Goal: Task Accomplishment & Management: Manage account settings

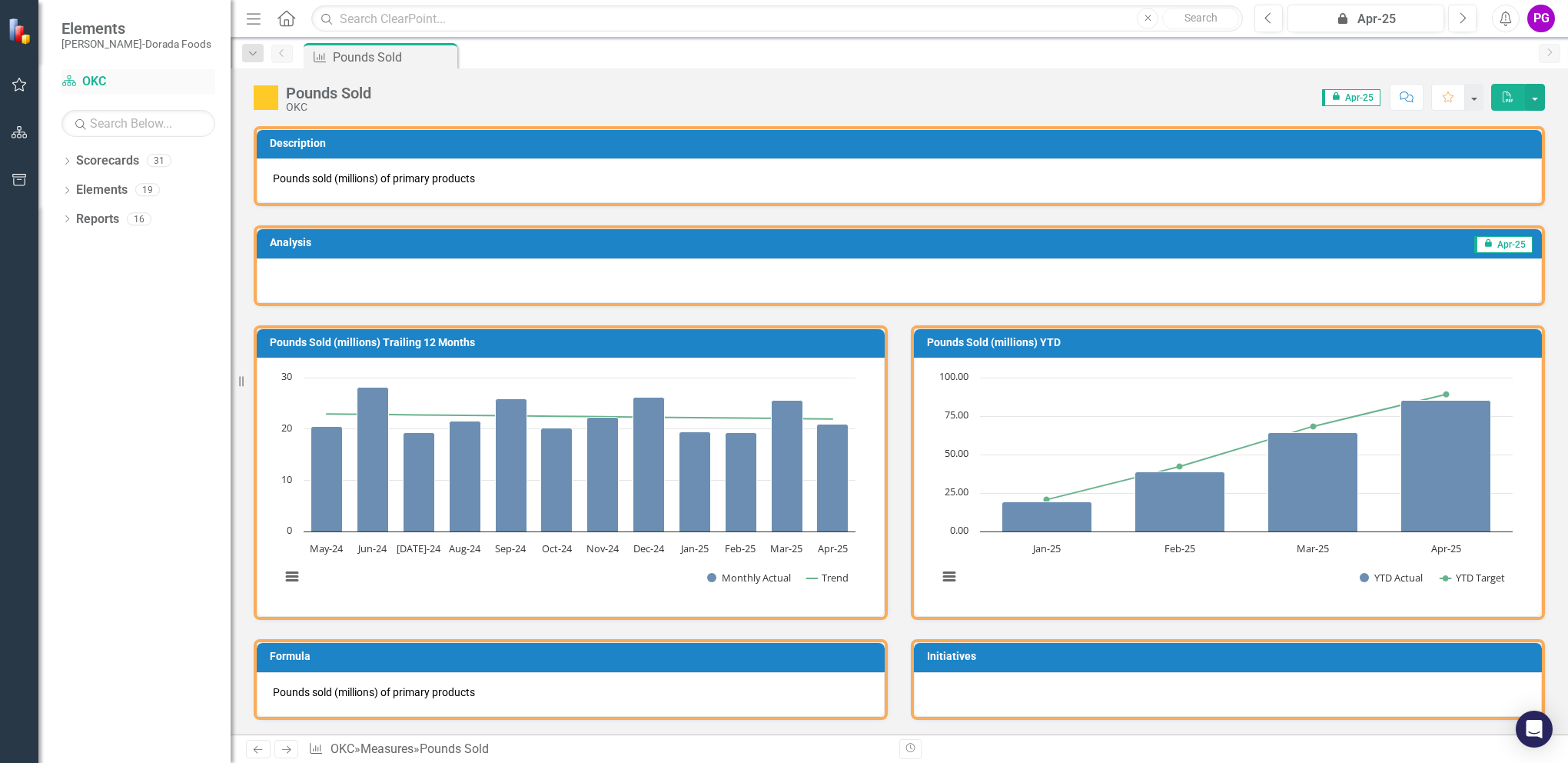
click at [90, 83] on link "Scorecard OKC" at bounding box center [138, 82] width 153 height 18
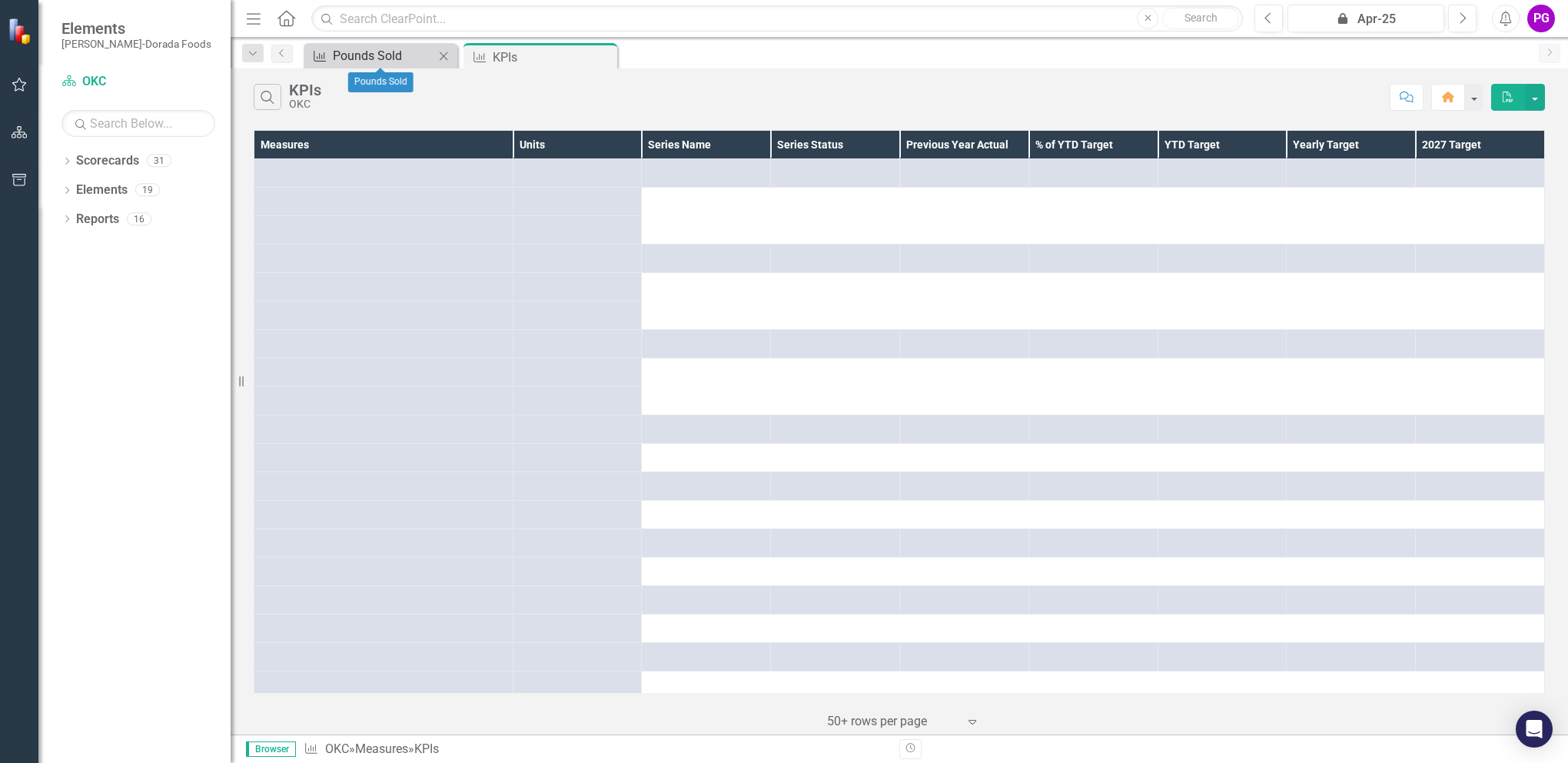
click at [366, 54] on div "Pounds Sold" at bounding box center [383, 55] width 101 height 20
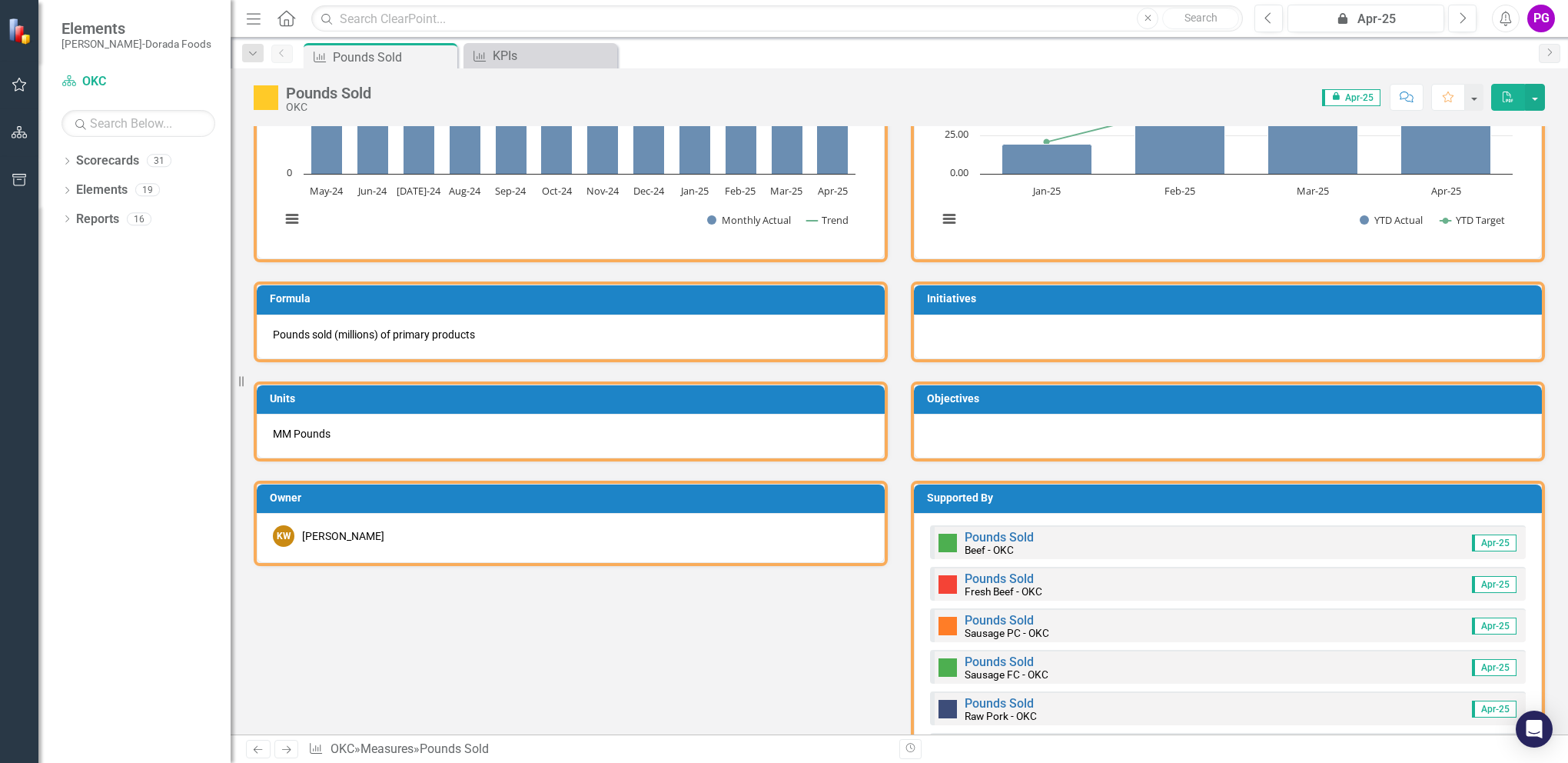
scroll to position [616, 0]
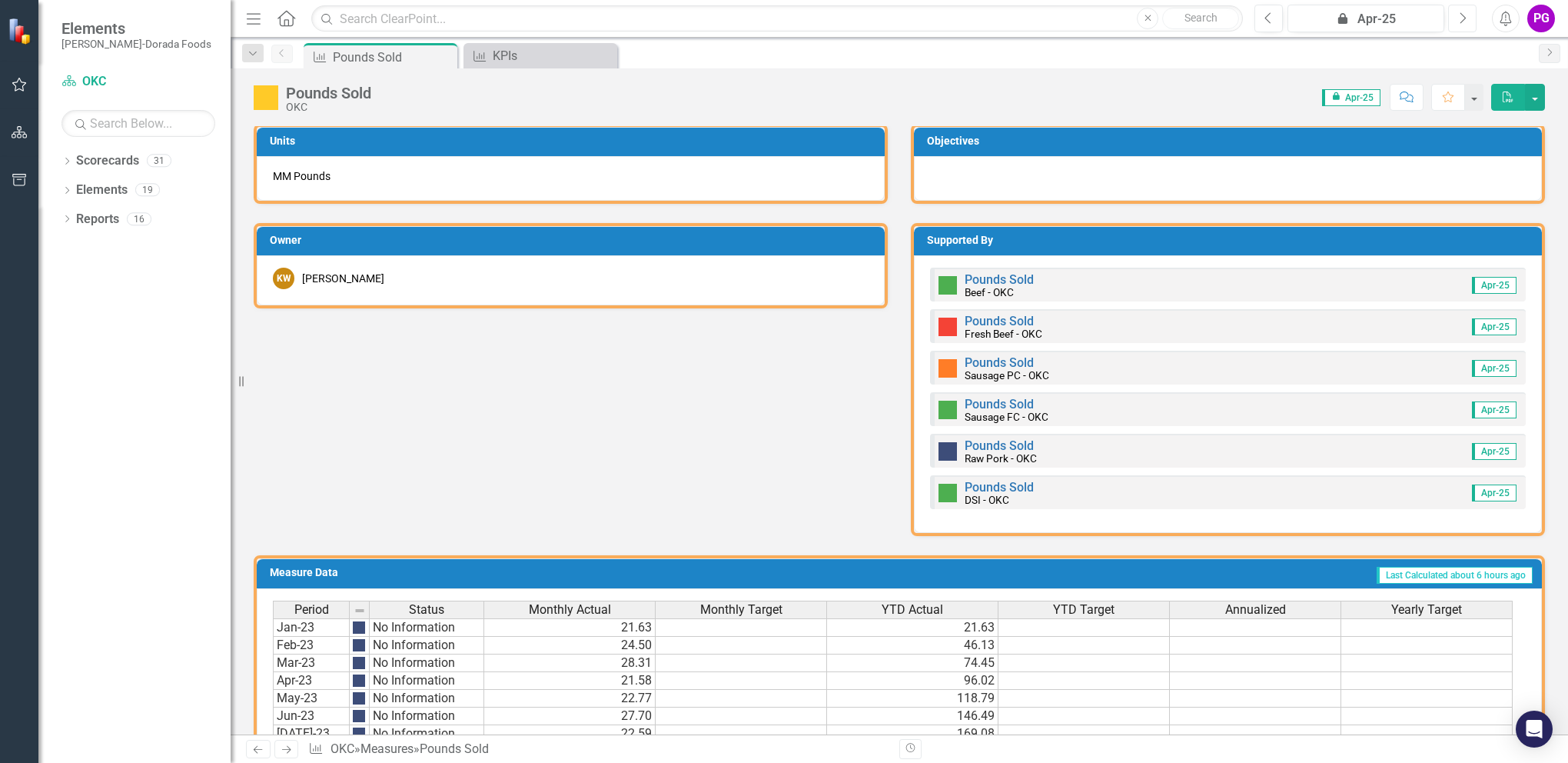
click at [1466, 20] on icon "Next" at bounding box center [1462, 19] width 9 height 14
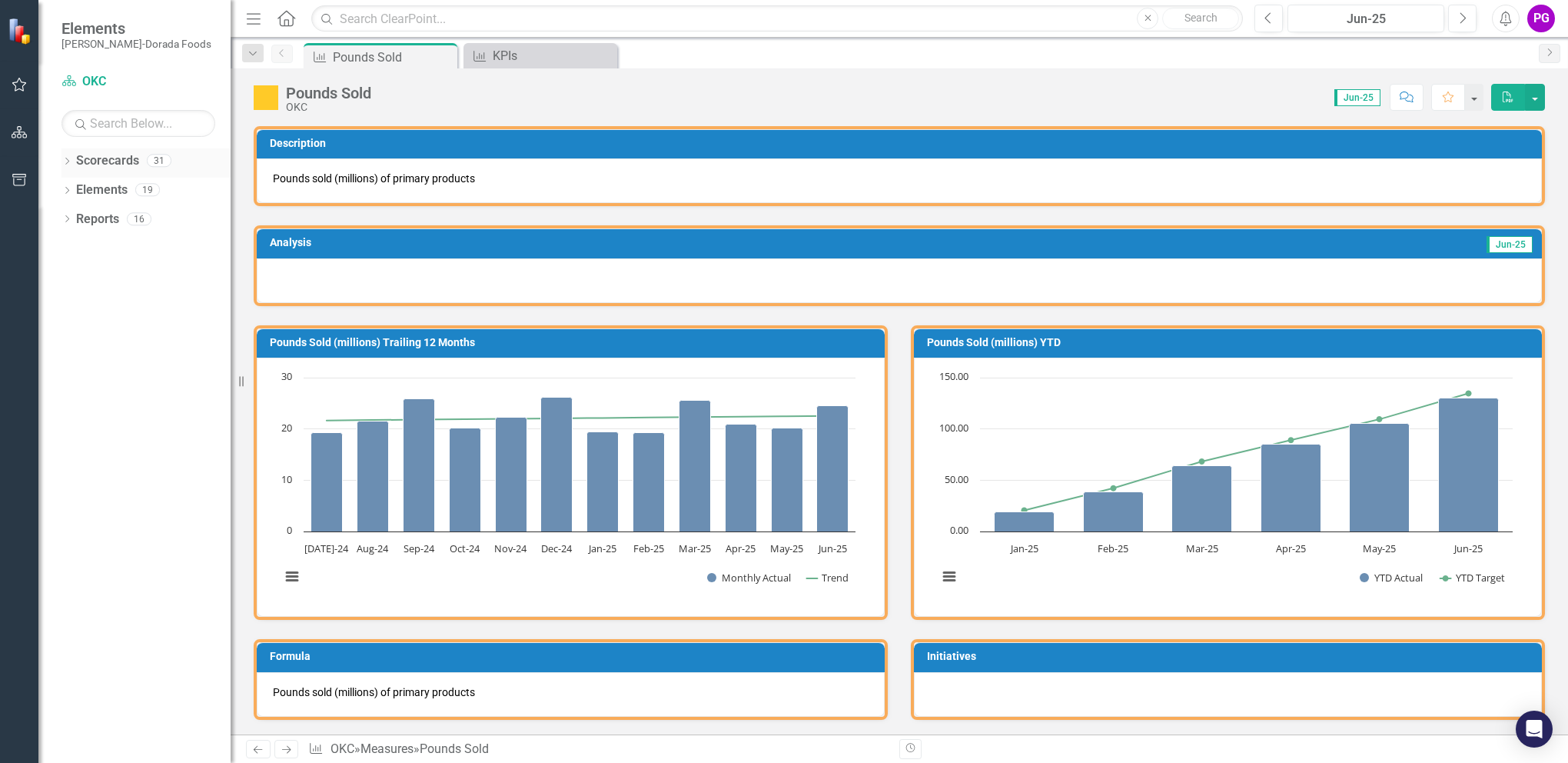
click at [114, 160] on link "Scorecards" at bounding box center [107, 161] width 63 height 18
click at [89, 159] on link "Scorecards" at bounding box center [107, 161] width 63 height 18
click at [561, 59] on div "KPIs" at bounding box center [543, 55] width 101 height 20
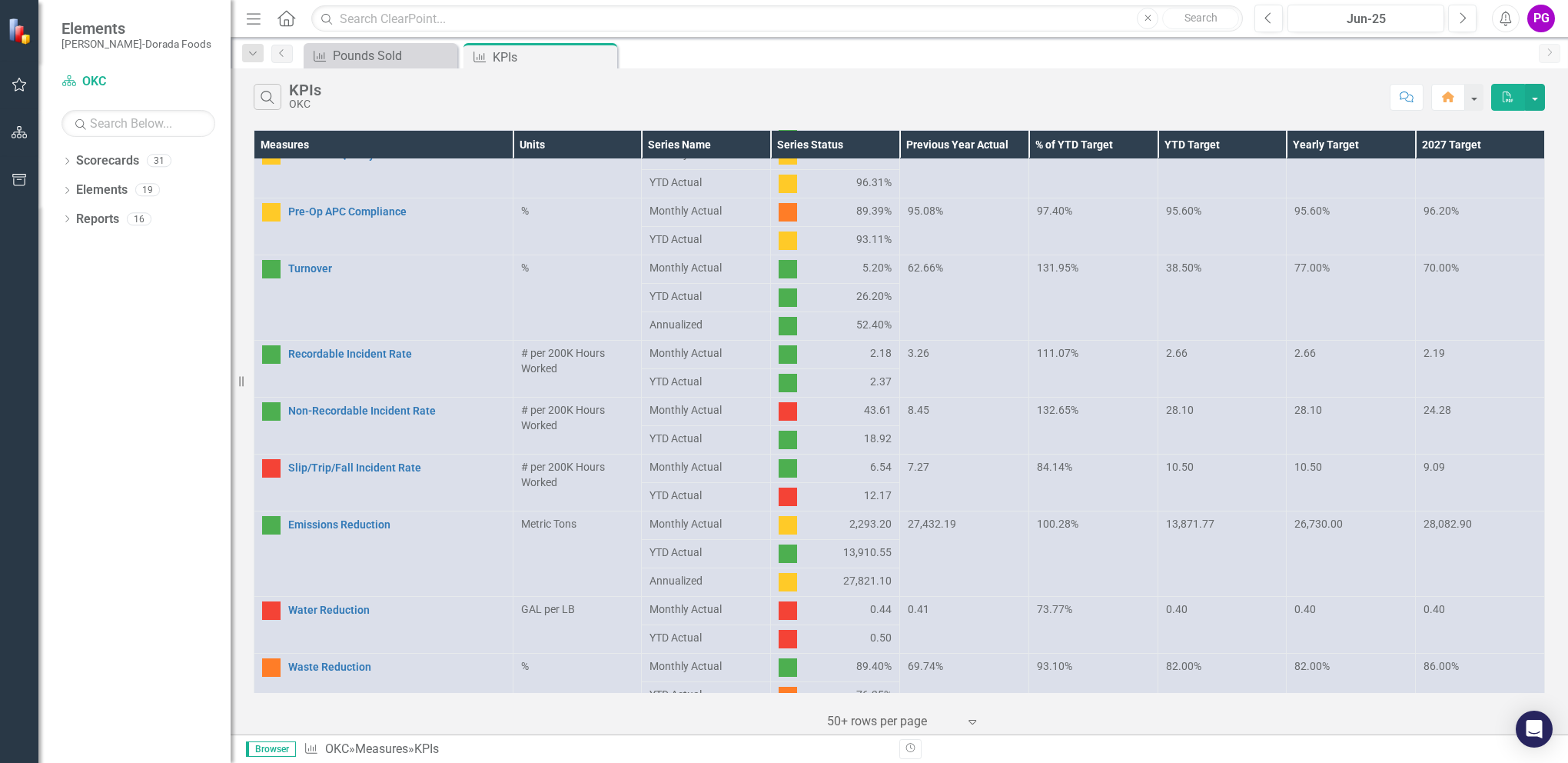
scroll to position [631, 0]
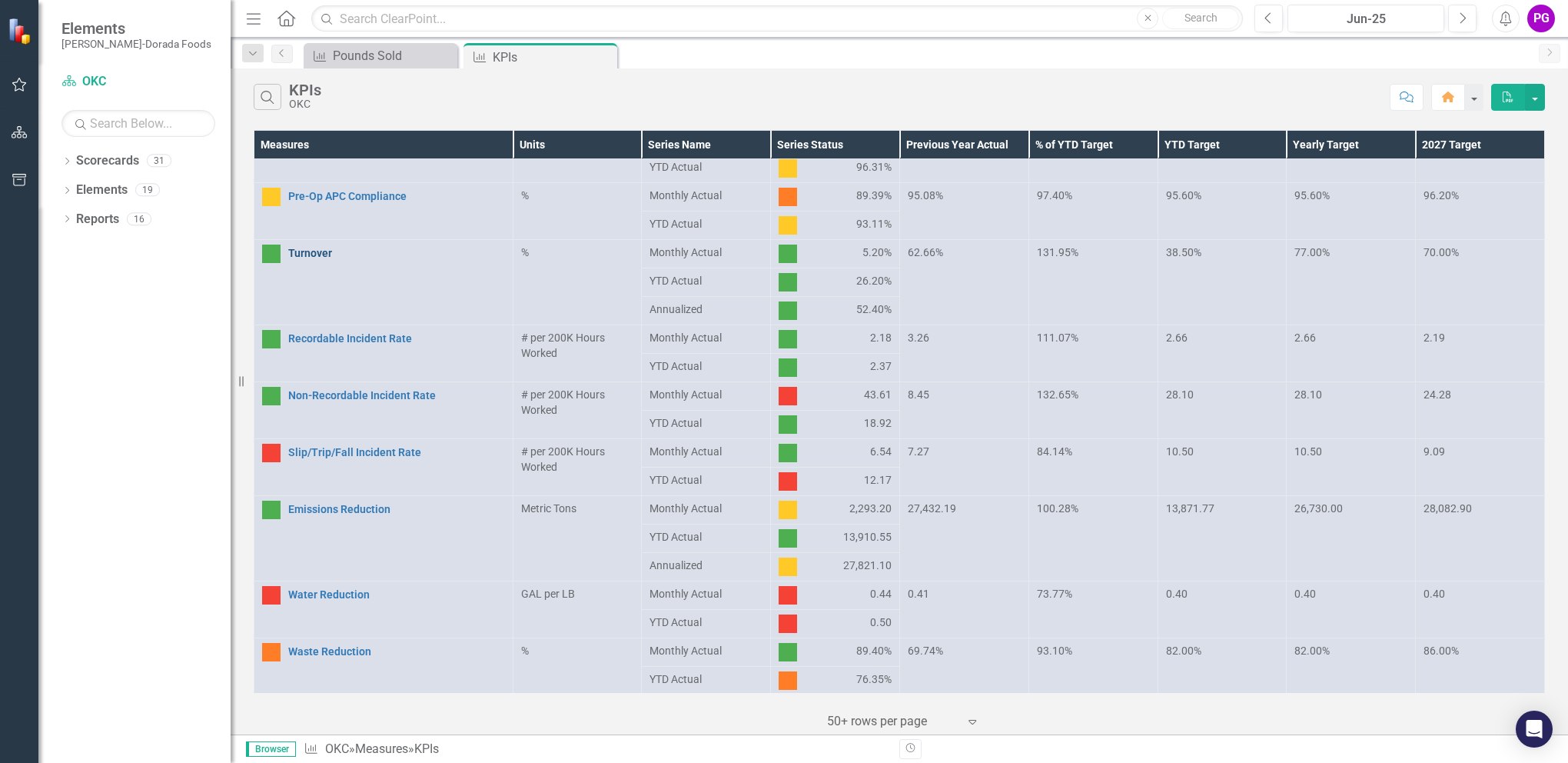
click at [309, 249] on link "Turnover" at bounding box center [396, 253] width 216 height 12
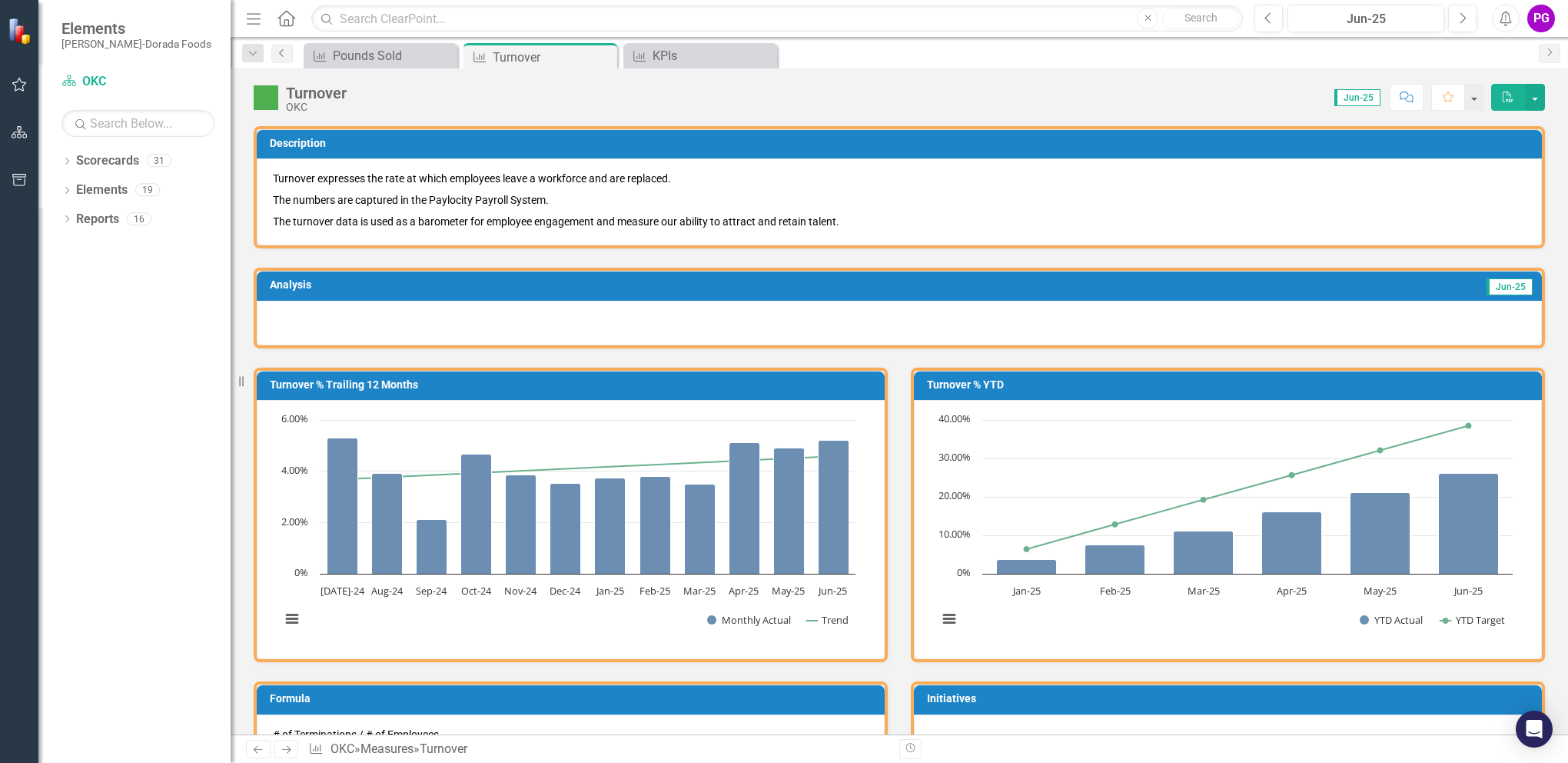
click at [285, 52] on icon "Previous" at bounding box center [282, 53] width 12 height 9
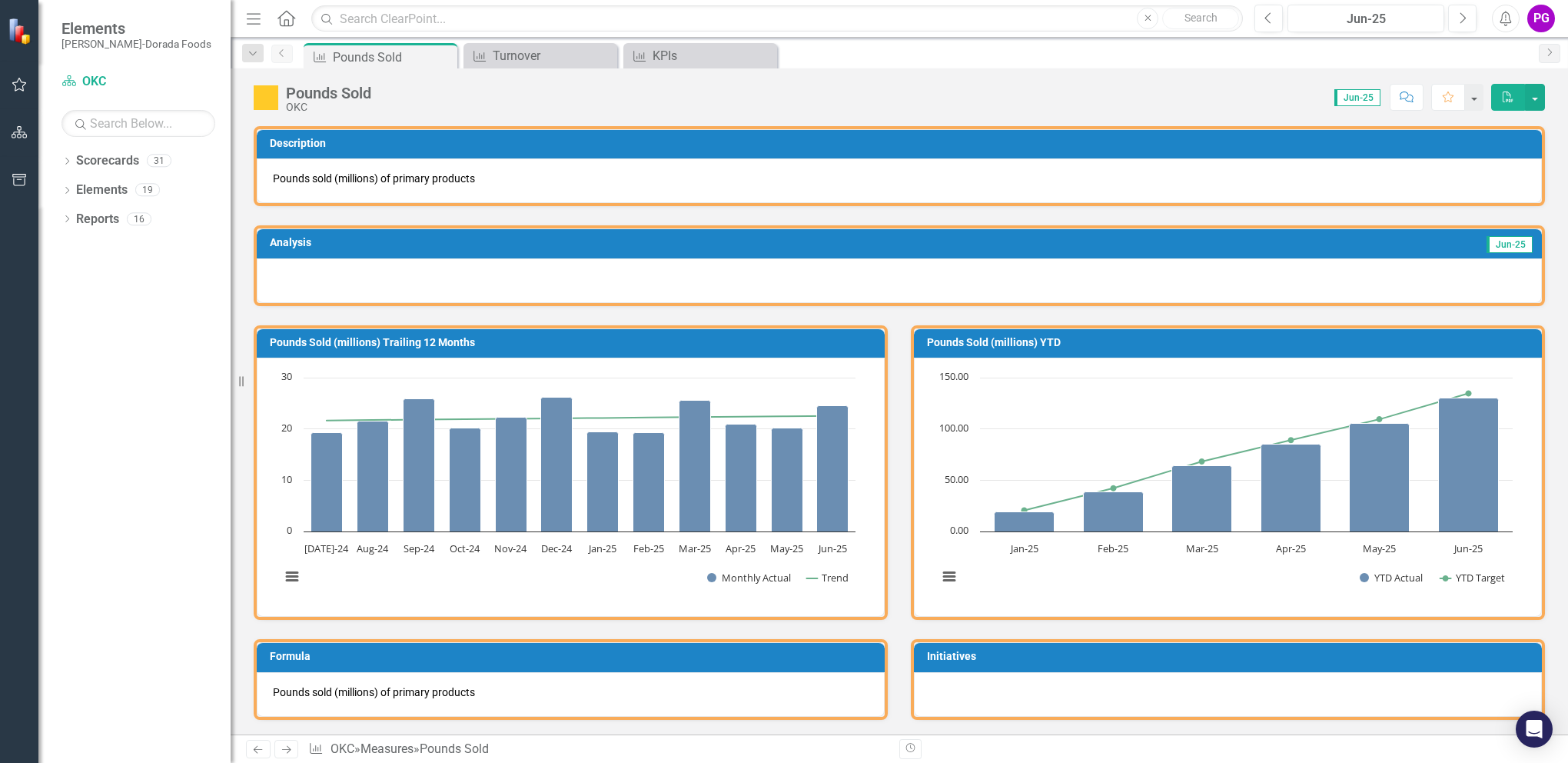
click at [285, 52] on icon "Previous" at bounding box center [282, 53] width 12 height 9
click at [251, 54] on icon "Dropdown" at bounding box center [253, 54] width 14 height 11
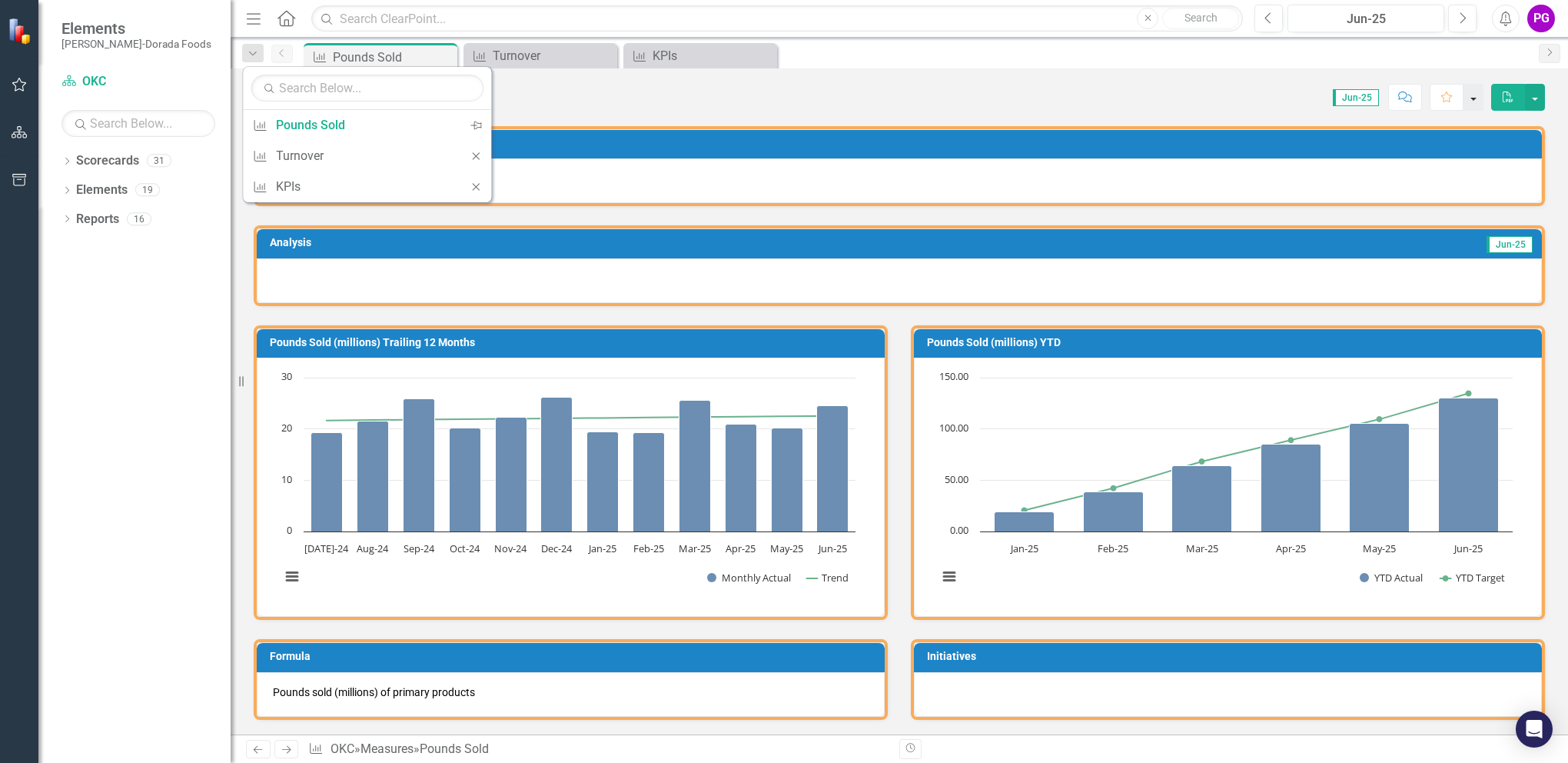
click at [1475, 95] on button "button" at bounding box center [1473, 97] width 20 height 27
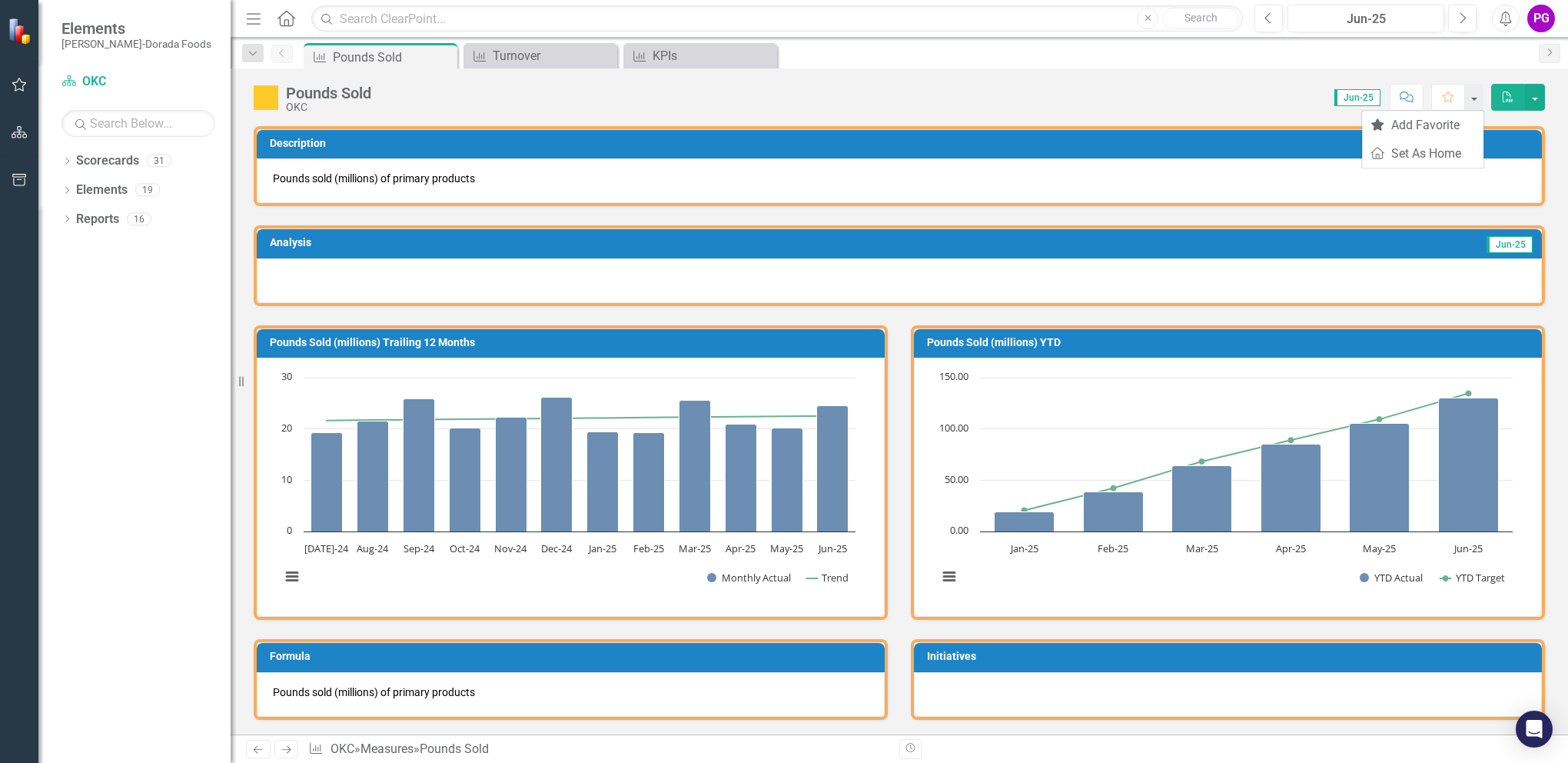
click at [1066, 90] on div "Score: 0.00 Jun-25 Completed Comment Favorite PDF" at bounding box center [962, 96] width 1166 height 26
click at [285, 19] on icon at bounding box center [286, 18] width 18 height 16
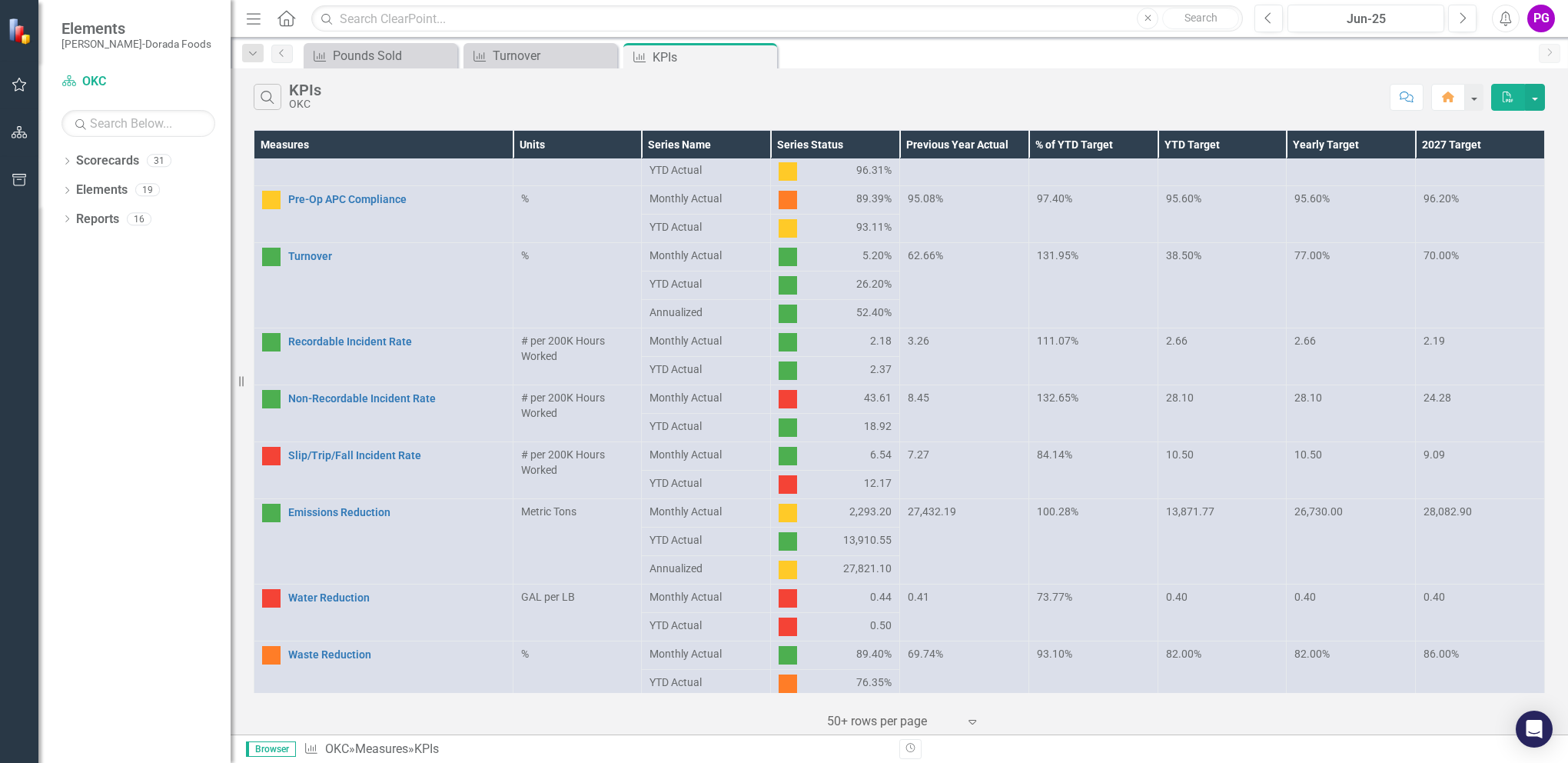
scroll to position [631, 0]
click at [67, 161] on icon "Dropdown" at bounding box center [66, 163] width 11 height 9
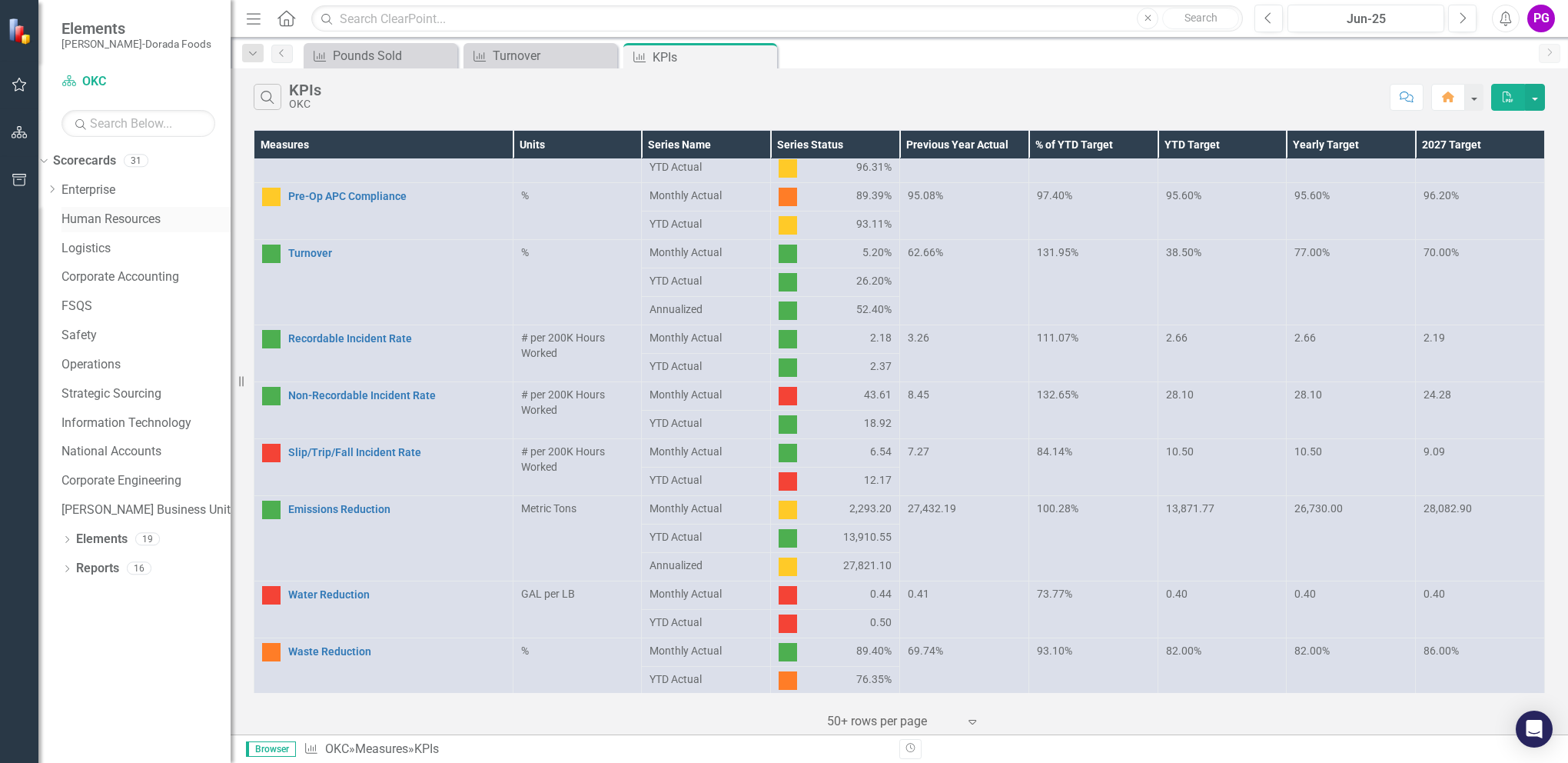
click at [140, 218] on link "Human Resources" at bounding box center [146, 219] width 169 height 18
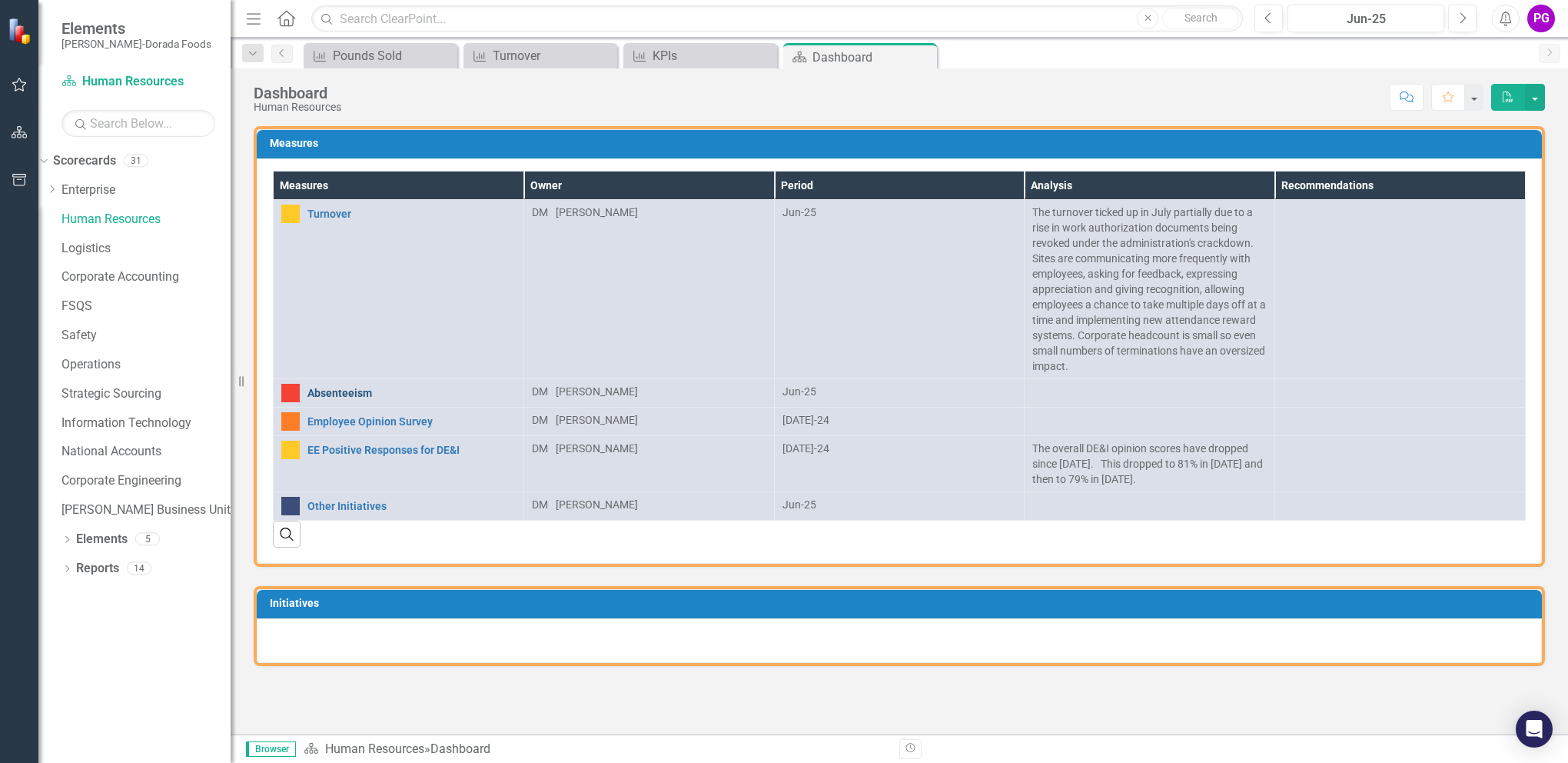
click at [335, 388] on link "Absenteeism" at bounding box center [412, 394] width 208 height 12
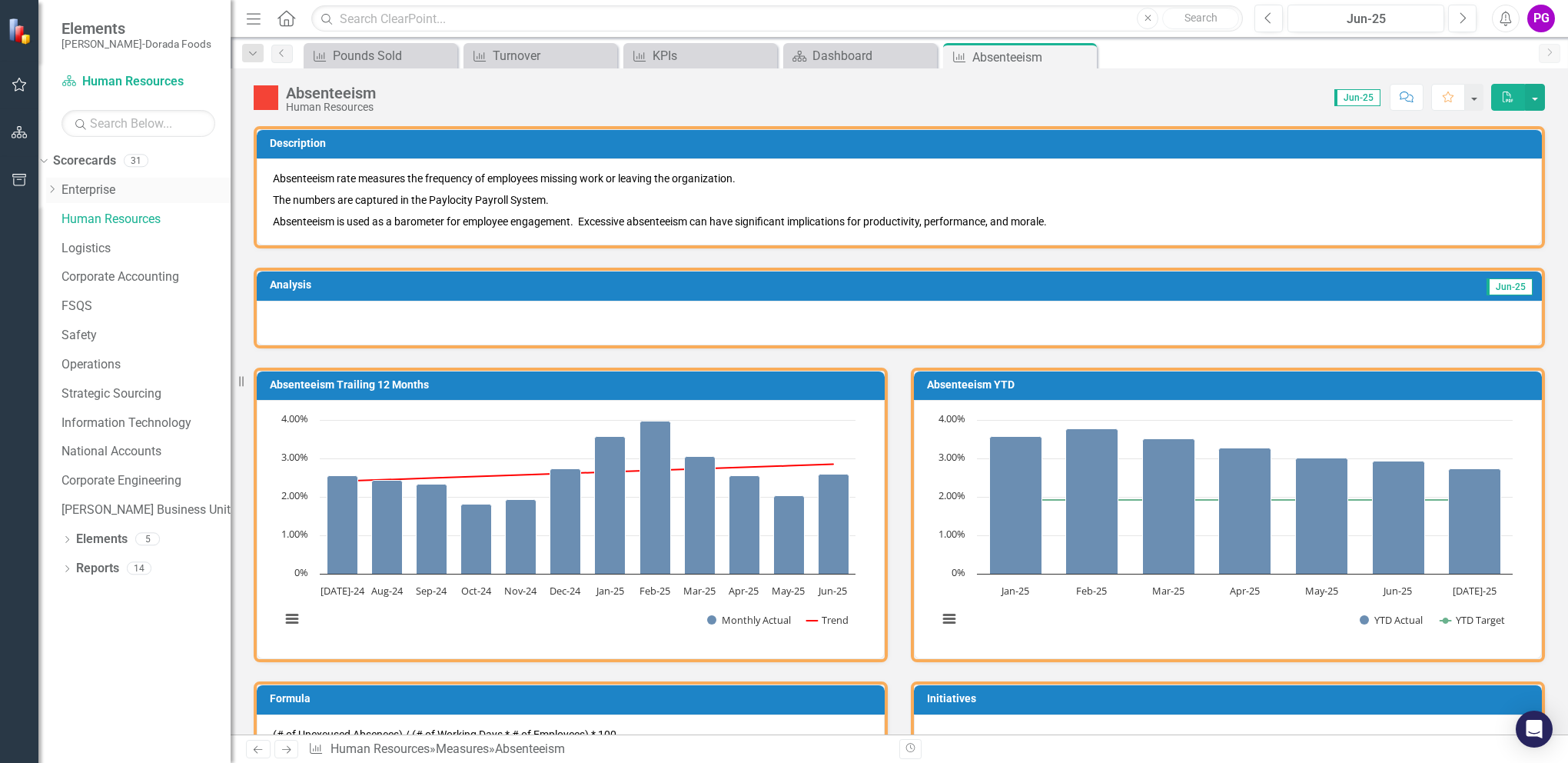
click at [111, 185] on link "Enterprise" at bounding box center [146, 190] width 169 height 18
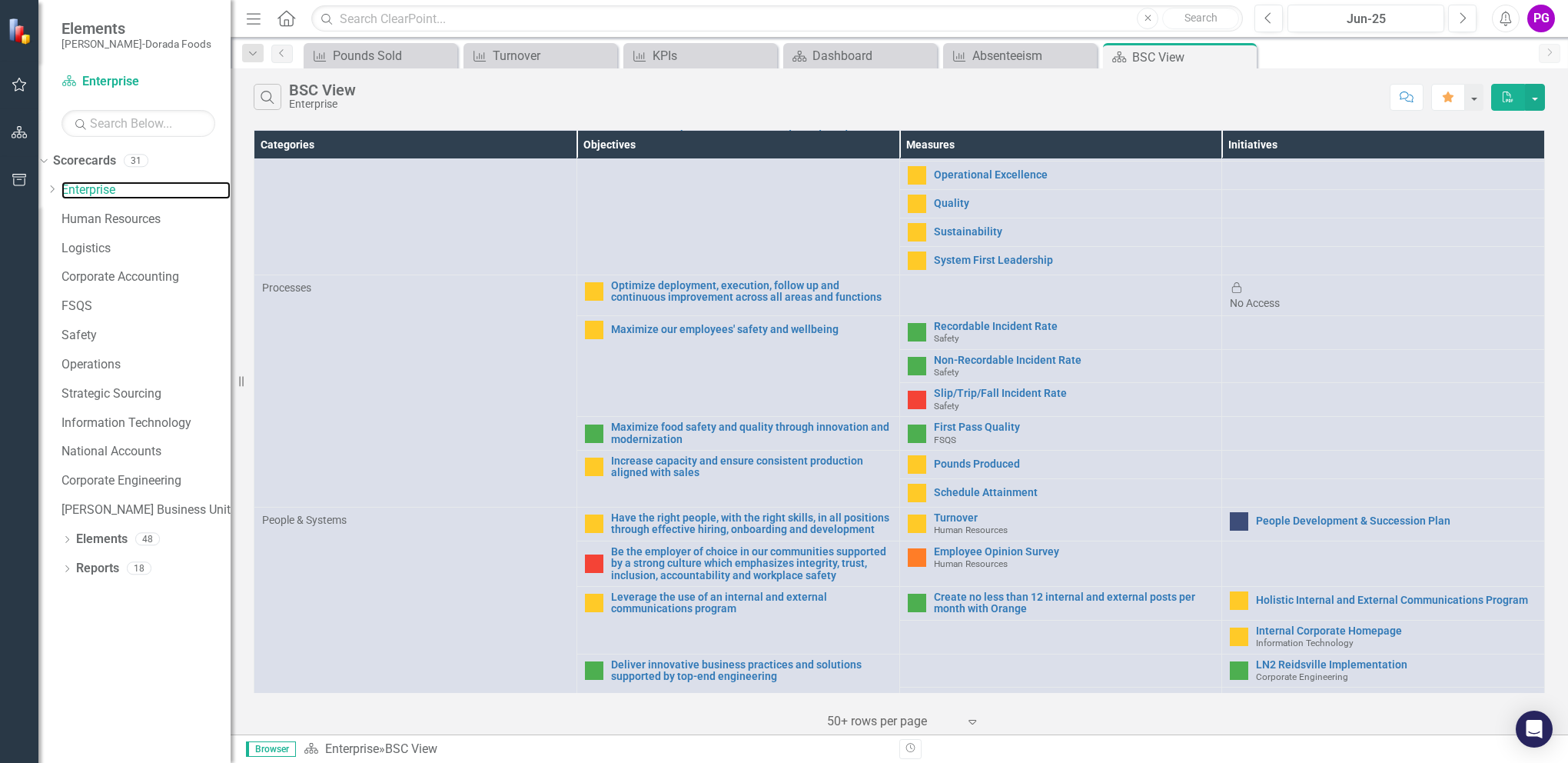
scroll to position [412, 0]
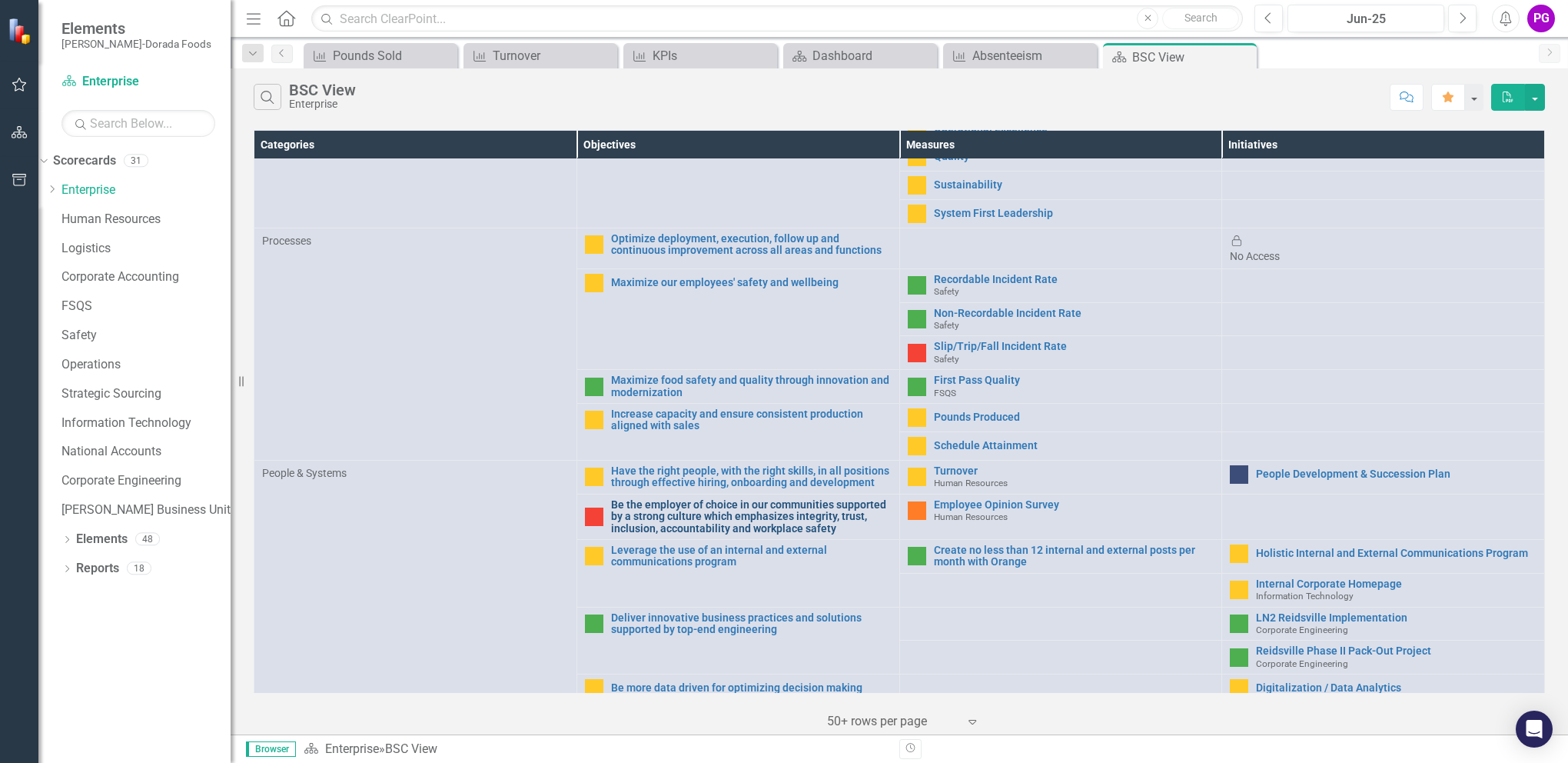
click at [655, 499] on link "Be the employer of choice in our communities supported by a strong culture whic…" at bounding box center [751, 516] width 280 height 35
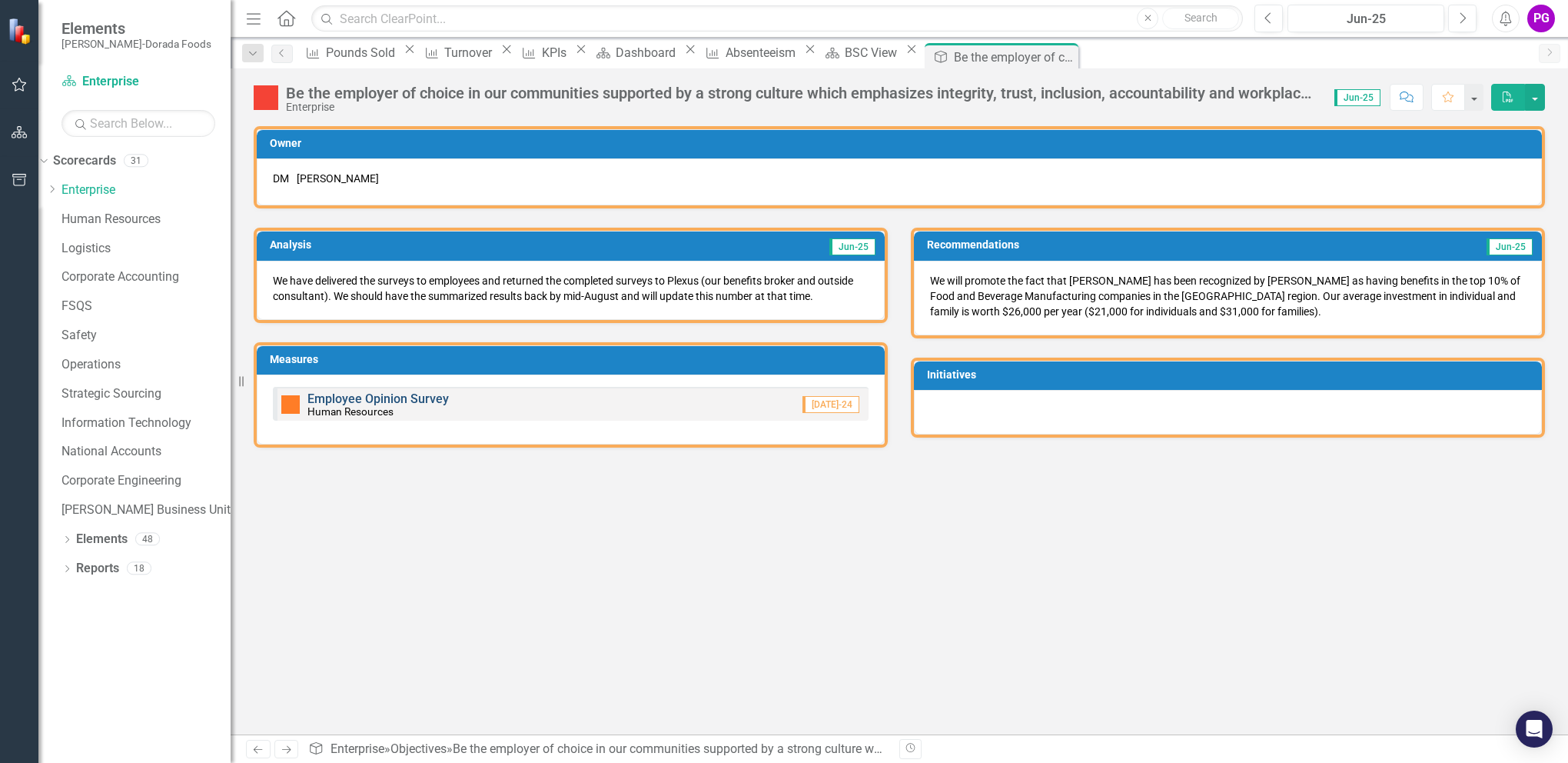
click at [406, 406] on link "Employee Opinion Survey" at bounding box center [378, 398] width 141 height 14
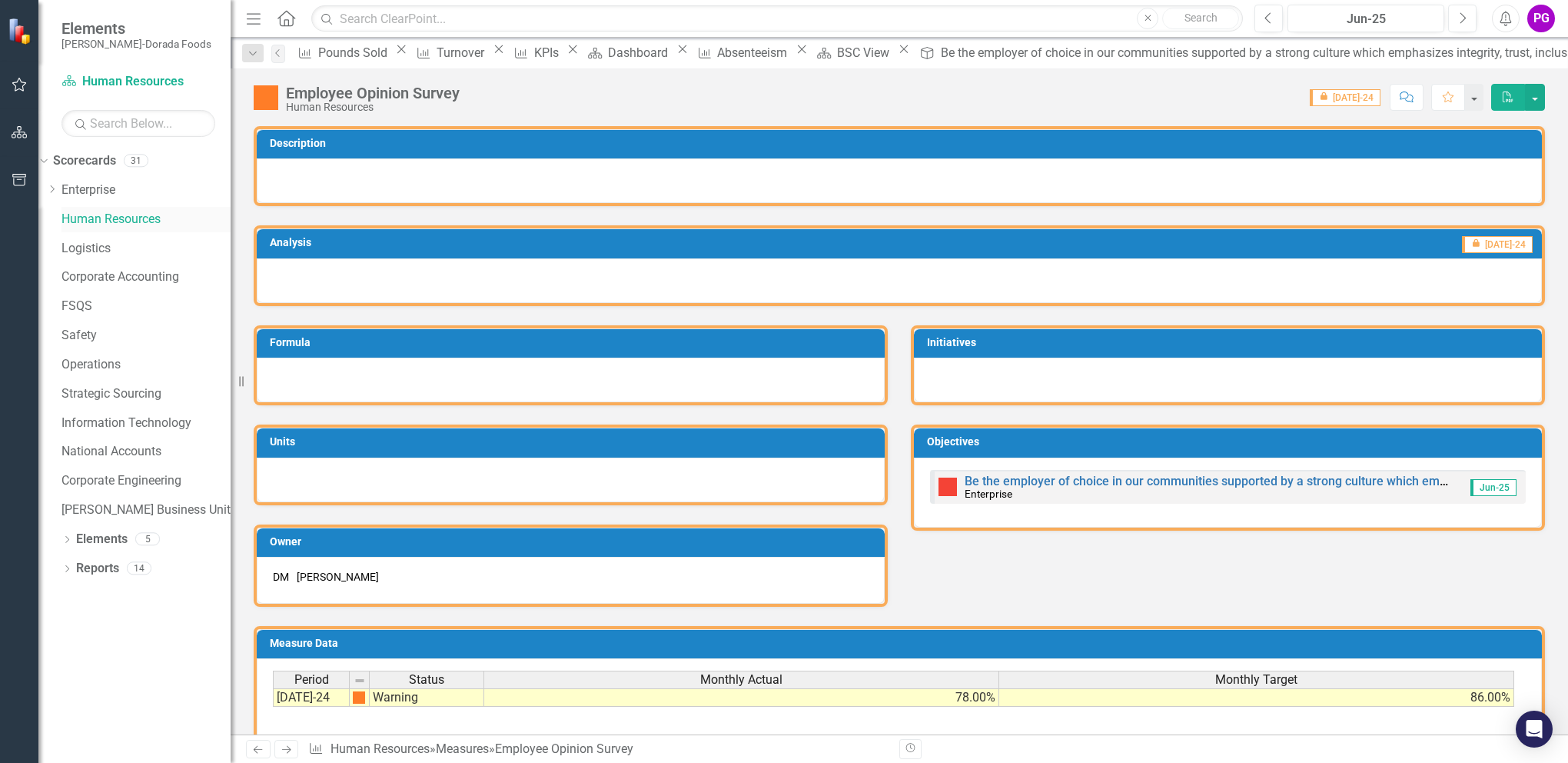
click at [130, 219] on link "Human Resources" at bounding box center [146, 219] width 169 height 18
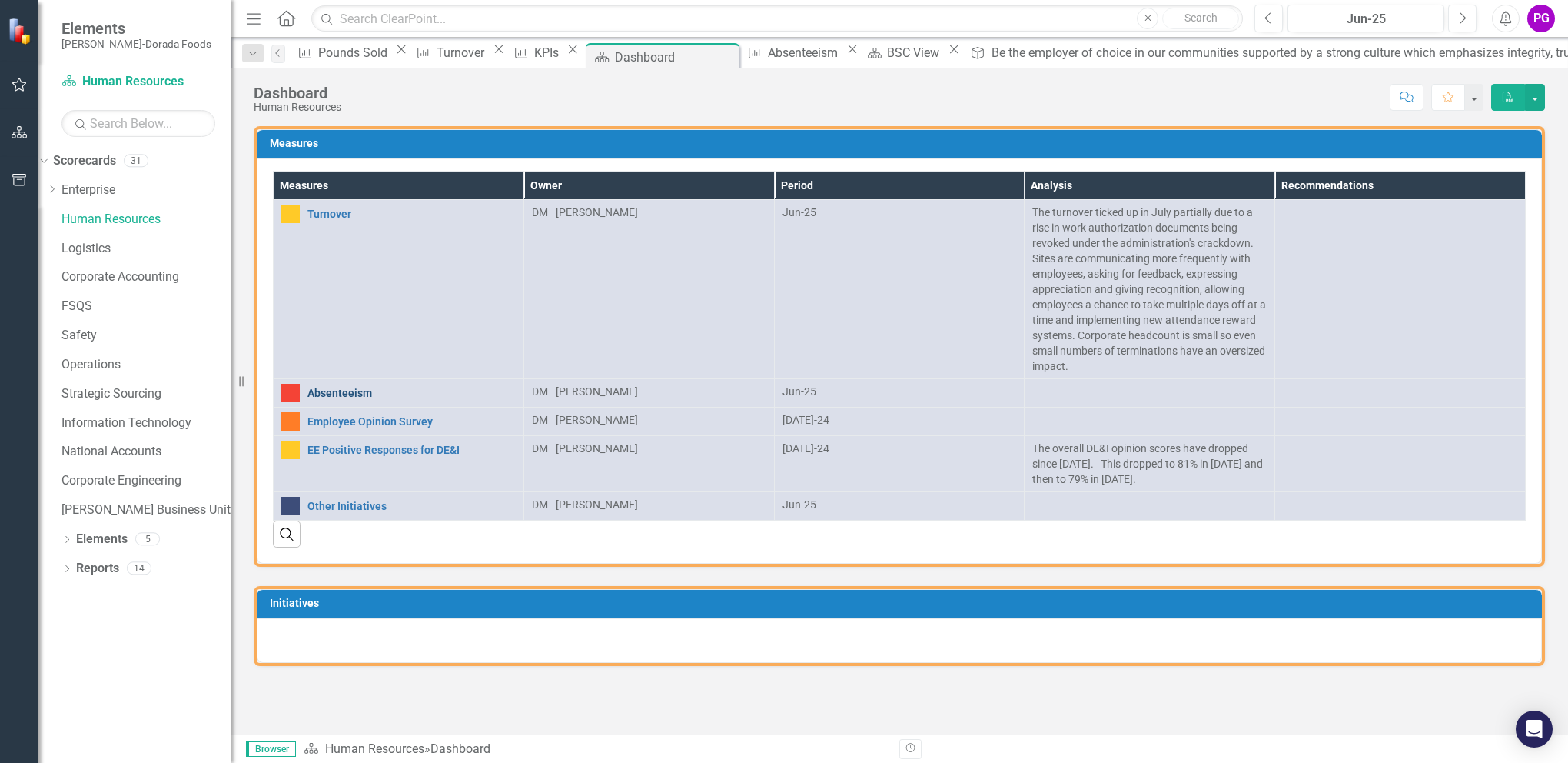
click at [325, 388] on link "Absenteeism" at bounding box center [412, 394] width 208 height 12
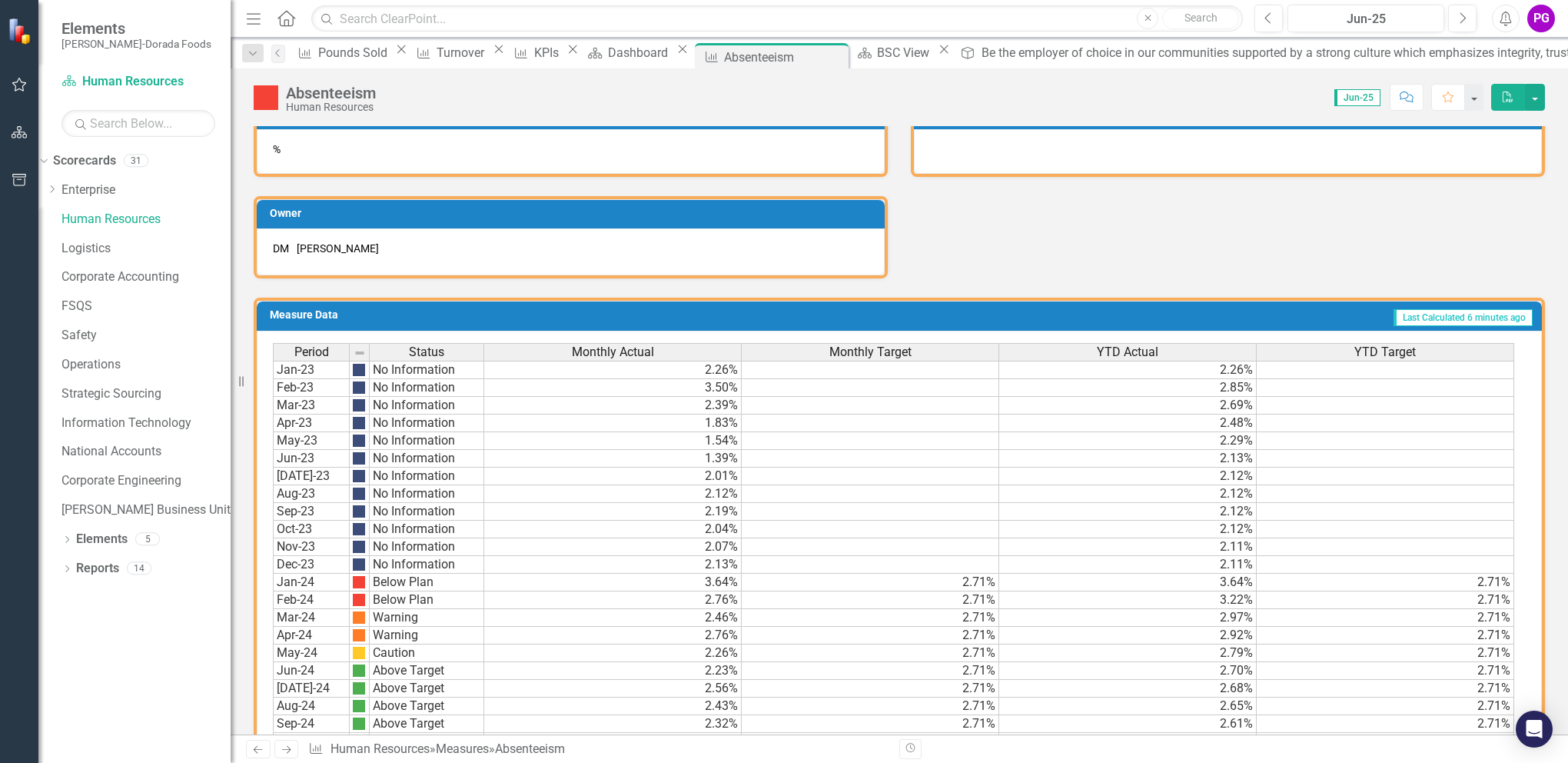
scroll to position [594, 0]
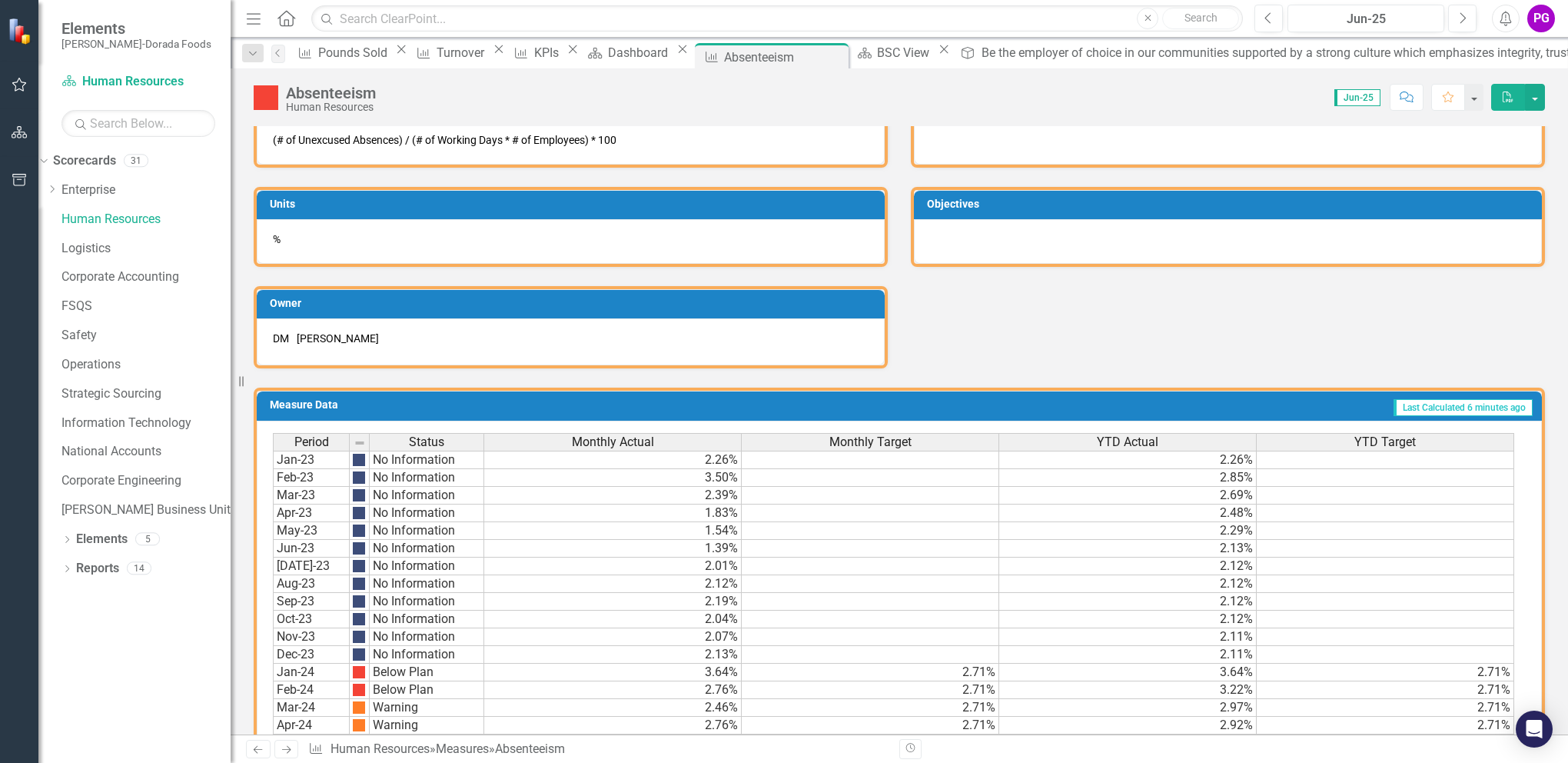
click at [1545, 24] on div "PG" at bounding box center [1541, 18] width 27 height 27
click at [1494, 193] on link "Logout Log Out" at bounding box center [1493, 194] width 122 height 28
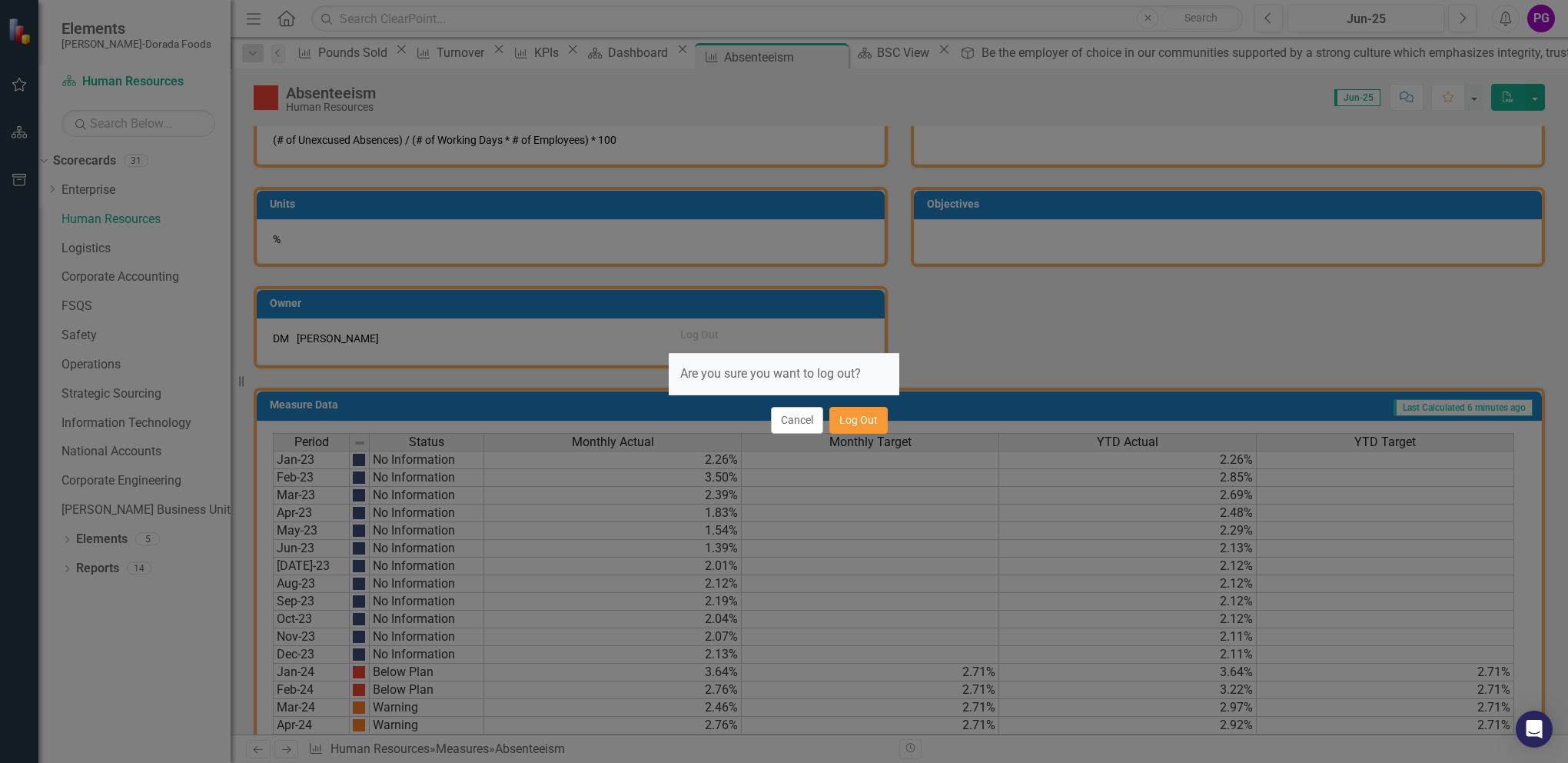
click at [849, 423] on button "Log Out" at bounding box center [858, 420] width 59 height 27
